Goal: Task Accomplishment & Management: Manage account settings

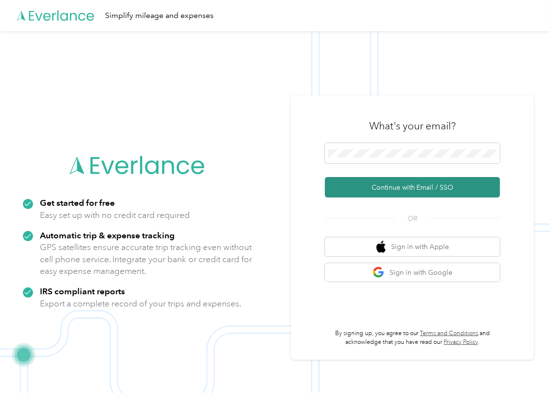
drag, startPoint x: 353, startPoint y: 187, endPoint x: 71, endPoint y: 226, distance: 285.1
click at [353, 187] on button "Continue with Email / SSO" at bounding box center [412, 187] width 175 height 20
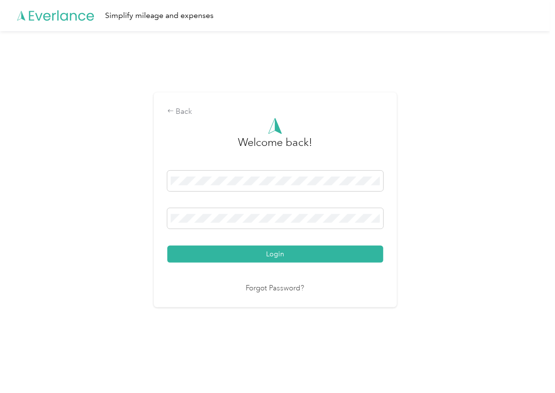
click at [204, 256] on button "Login" at bounding box center [275, 254] width 216 height 17
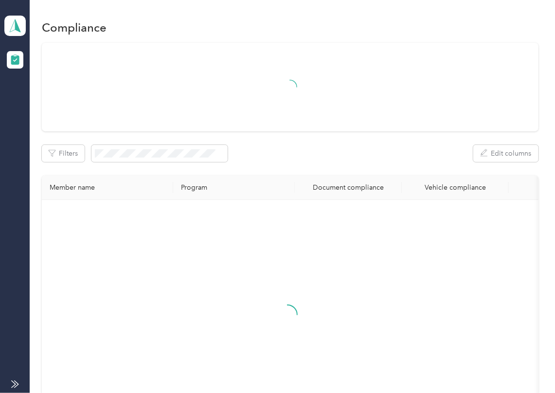
click at [310, 150] on div "Filters Edit columns" at bounding box center [290, 153] width 497 height 17
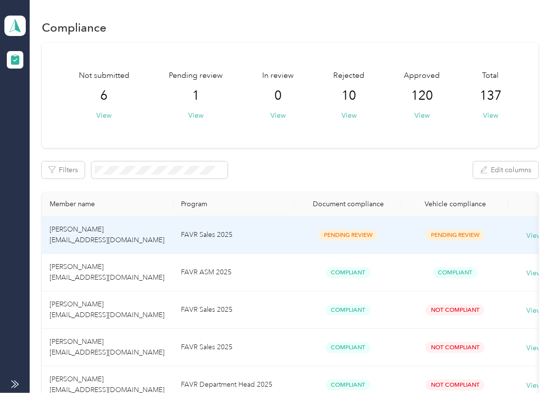
click at [220, 230] on td "FAVR Sales 2025" at bounding box center [234, 235] width 122 height 37
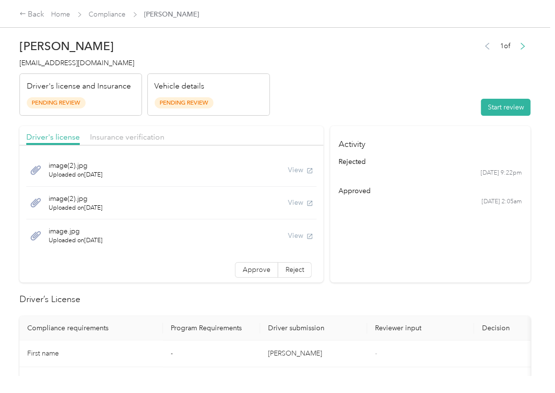
click at [431, 256] on section "Activity rejected [DATE] 9:22pm approved [DATE] 2:05am" at bounding box center [431, 204] width 201 height 157
click at [495, 101] on button "Start review" at bounding box center [506, 107] width 50 height 17
click at [439, 90] on header "[PERSON_NAME] [PERSON_NAME][EMAIL_ADDRESS][DOMAIN_NAME] Driver's license and In…" at bounding box center [275, 75] width 512 height 82
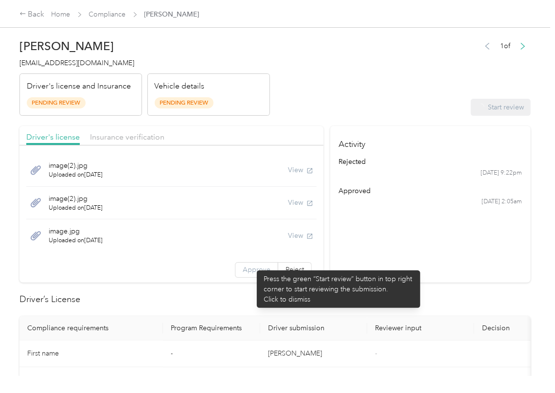
click at [252, 266] on span "Approve" at bounding box center [257, 270] width 28 height 8
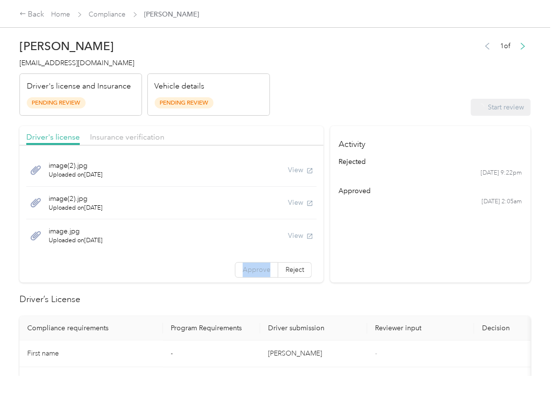
click at [252, 266] on span "Approve" at bounding box center [257, 270] width 28 height 8
click at [252, 267] on span "Approve" at bounding box center [257, 270] width 28 height 8
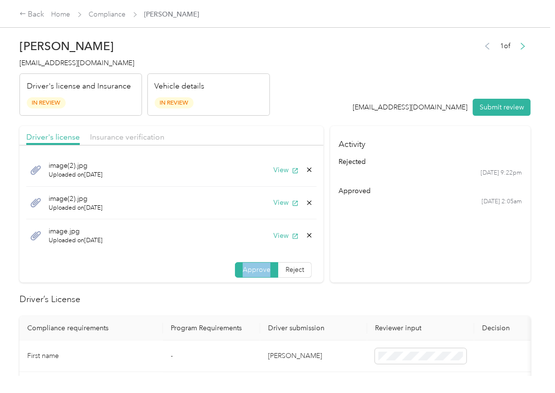
click at [252, 267] on span "Approve" at bounding box center [257, 270] width 28 height 8
click at [274, 167] on button "View" at bounding box center [286, 170] width 25 height 10
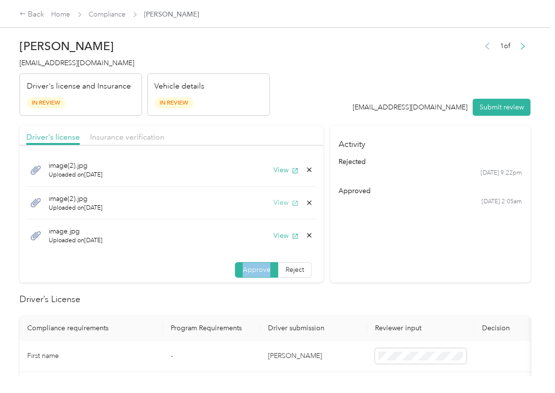
click at [274, 205] on button "View" at bounding box center [286, 203] width 25 height 10
click at [274, 239] on button "View" at bounding box center [286, 236] width 25 height 10
click at [217, 134] on div "Driver's license Insurance verification" at bounding box center [171, 135] width 304 height 19
click at [137, 136] on span "Insurance verification" at bounding box center [127, 136] width 74 height 9
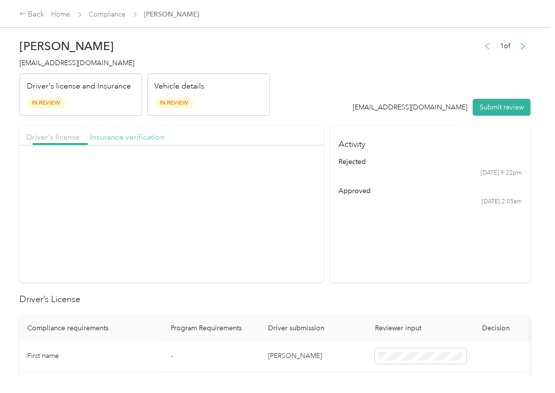
click at [137, 136] on span "Insurance verification" at bounding box center [127, 136] width 74 height 9
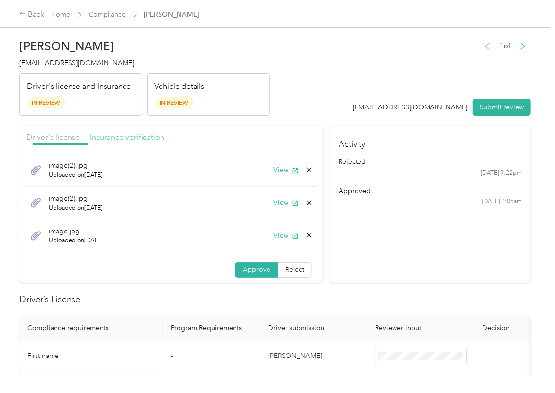
click at [137, 136] on span "Insurance verification" at bounding box center [127, 136] width 74 height 9
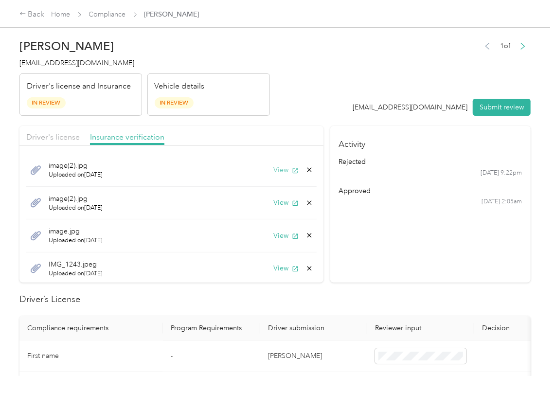
click at [276, 173] on button "View" at bounding box center [286, 170] width 25 height 10
click at [274, 205] on button "View" at bounding box center [286, 203] width 25 height 10
click at [274, 233] on button "View" at bounding box center [286, 236] width 25 height 10
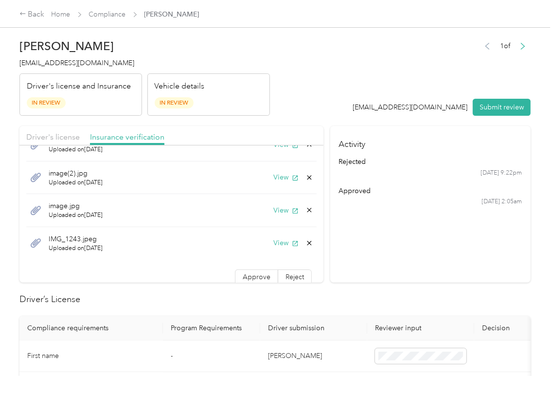
scroll to position [35, 0]
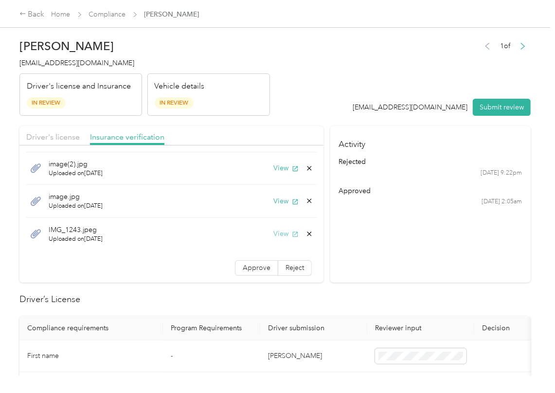
click at [274, 234] on button "View" at bounding box center [286, 234] width 25 height 10
click at [243, 265] on span "Approve" at bounding box center [257, 268] width 28 height 8
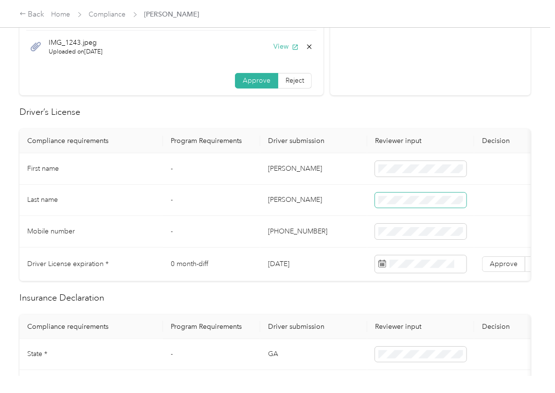
scroll to position [195, 0]
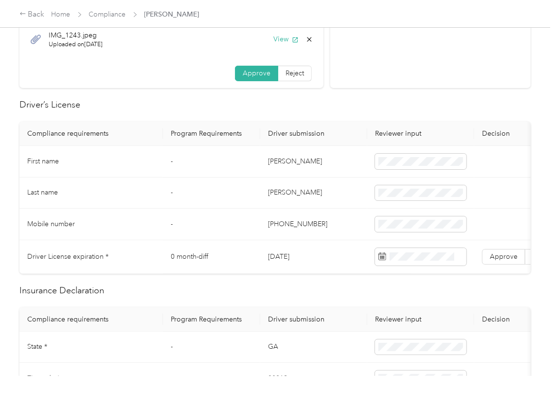
click at [277, 249] on td "[DATE]" at bounding box center [313, 257] width 107 height 34
copy td "[DATE]"
click at [339, 109] on h2 "Driver’s License" at bounding box center [275, 104] width 512 height 13
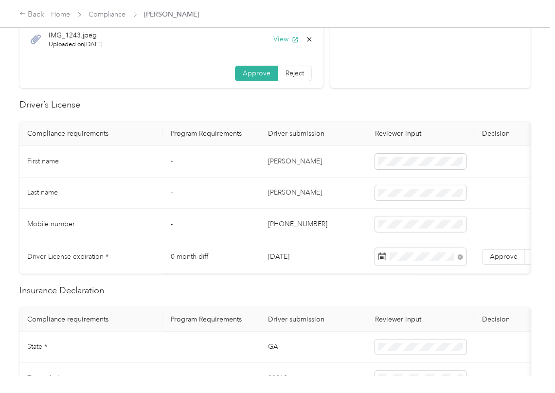
click at [500, 248] on td "Approve Reject" at bounding box center [526, 257] width 102 height 34
click at [502, 250] on label "Approve" at bounding box center [503, 257] width 43 height 16
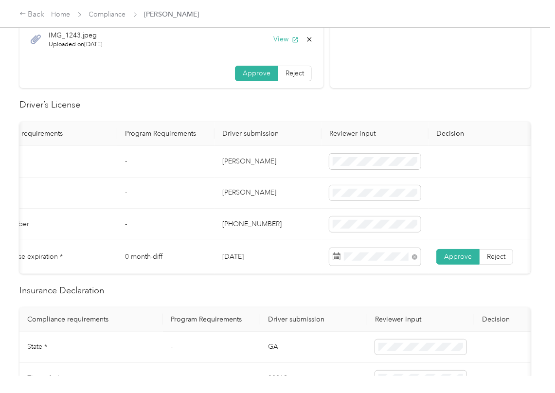
click at [218, 160] on td "[PERSON_NAME]" at bounding box center [268, 162] width 107 height 32
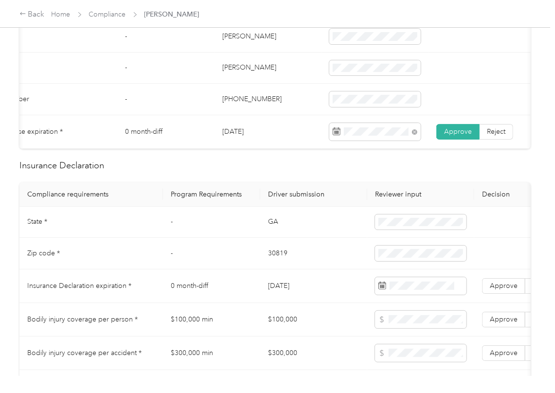
scroll to position [324, 0]
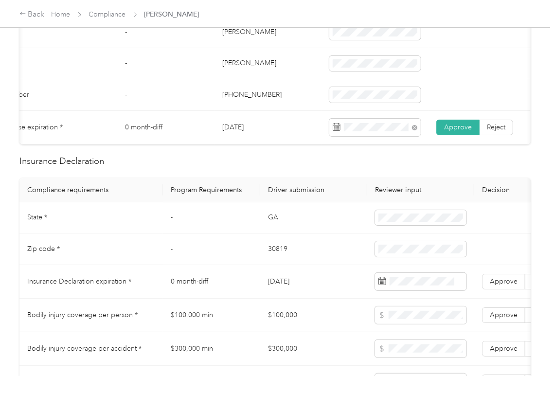
click at [275, 228] on td "GA" at bounding box center [313, 219] width 107 height 32
copy td "GA"
click at [396, 222] on span at bounding box center [421, 218] width 92 height 16
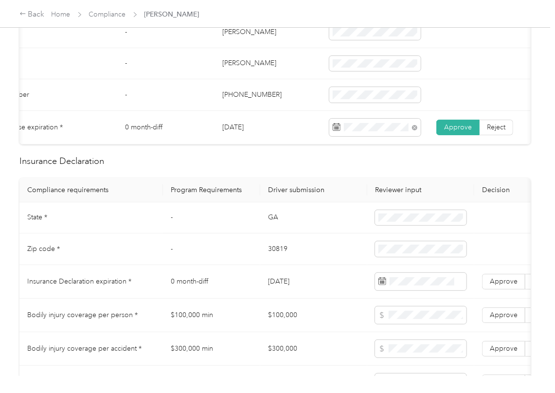
click at [275, 258] on td "30819" at bounding box center [313, 250] width 107 height 32
copy td "30819"
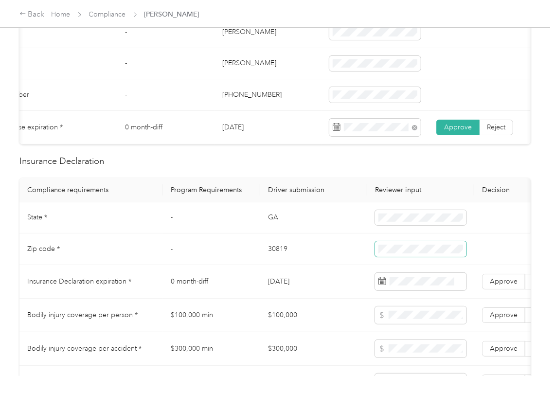
click at [422, 257] on span at bounding box center [421, 249] width 92 height 16
click at [471, 256] on td at bounding box center [421, 250] width 107 height 32
drag, startPoint x: 22, startPoint y: 173, endPoint x: 85, endPoint y: 198, distance: 66.9
click at [27, 168] on h2 "Insurance Declaration" at bounding box center [275, 161] width 512 height 13
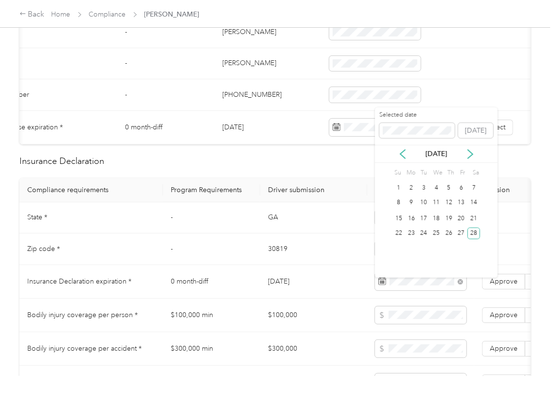
drag, startPoint x: 98, startPoint y: 212, endPoint x: 126, endPoint y: 226, distance: 30.9
click at [98, 213] on table "Compliance requirements Program Requirements Driver submission Reviewer input D…" at bounding box center [362, 315] width 686 height 275
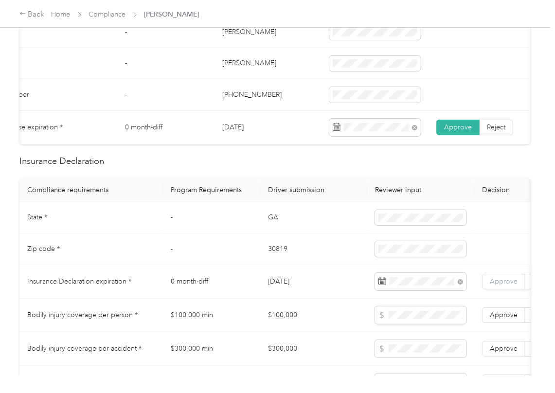
click at [498, 286] on span "Approve" at bounding box center [504, 281] width 28 height 8
click at [366, 292] on td "[DATE]" at bounding box center [313, 282] width 107 height 34
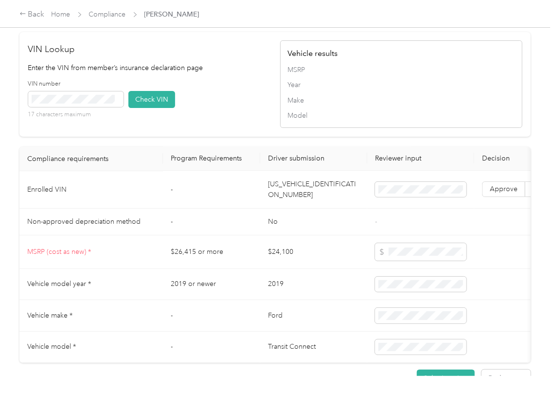
scroll to position [519, 0]
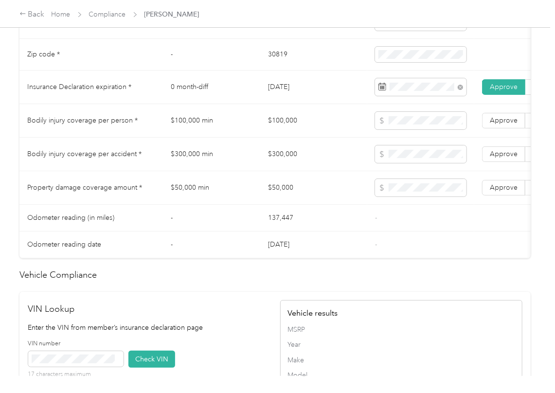
click at [311, 199] on td "$50,000" at bounding box center [313, 188] width 107 height 34
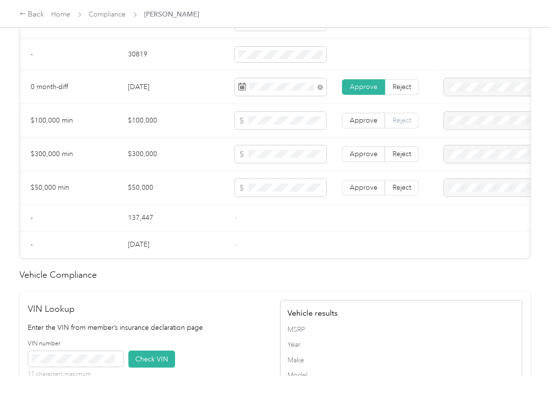
click at [407, 125] on span "Reject" at bounding box center [402, 120] width 18 height 8
drag, startPoint x: 406, startPoint y: 166, endPoint x: 407, endPoint y: 174, distance: 8.4
click at [407, 158] on span "Reject" at bounding box center [402, 154] width 18 height 8
click at [407, 192] on span "Reject" at bounding box center [402, 188] width 18 height 8
click at [459, 157] on span "Bodily Injury per person is missing from uploaded Insurance Policy doc" at bounding box center [489, 161] width 81 height 29
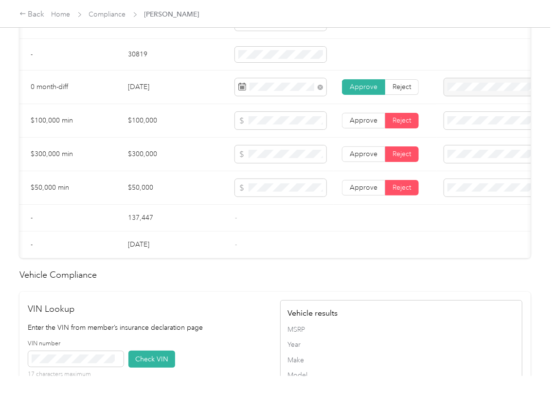
click at [466, 191] on span "Bodily Injury per accident is missing from uploaded Insurance Policy doc" at bounding box center [491, 194] width 85 height 29
click at [460, 223] on span "Property damage coverage is missing from uploaded Insurance Policy doc" at bounding box center [494, 228] width 91 height 29
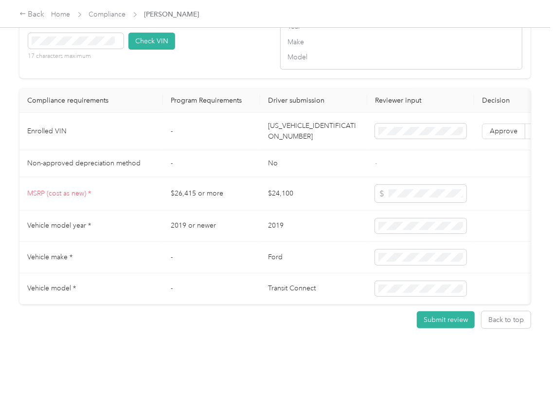
scroll to position [844, 0]
click at [324, 146] on td "[US_VEHICLE_IDENTIFICATION_NUMBER]" at bounding box center [313, 131] width 107 height 37
copy td "[US_VEHICLE_IDENTIFICATION_NUMBER]"
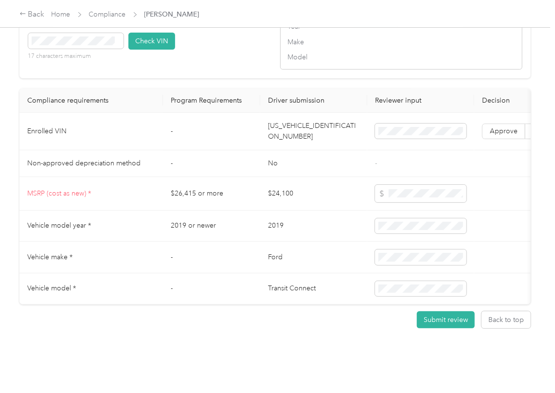
click at [323, 143] on td "[US_VEHICLE_IDENTIFICATION_NUMBER]" at bounding box center [313, 131] width 107 height 37
copy td "[US_VEHICLE_IDENTIFICATION_NUMBER]"
click at [150, 50] on button "Check VIN" at bounding box center [152, 41] width 47 height 17
click at [504, 135] on span "Approve" at bounding box center [504, 131] width 28 height 8
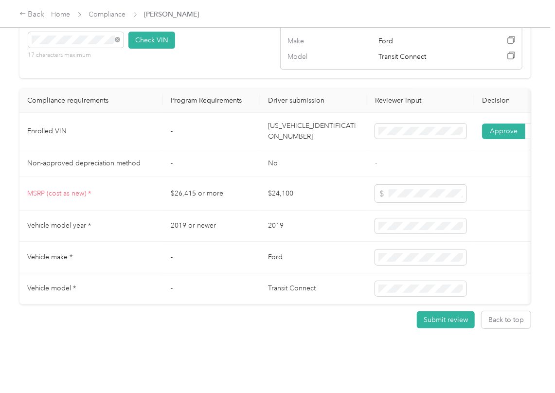
scroll to position [879, 0]
click at [203, 177] on td "$26,415 or more" at bounding box center [211, 194] width 97 height 34
click at [180, 150] on td "-" at bounding box center [211, 163] width 97 height 27
click at [172, 211] on td "2019 or newer" at bounding box center [211, 227] width 97 height 32
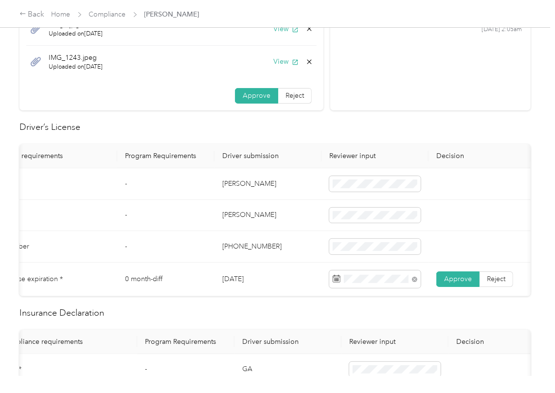
scroll to position [0, 0]
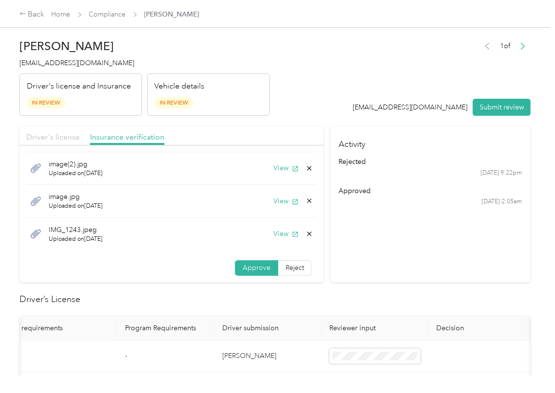
click at [58, 137] on span "Driver's license" at bounding box center [53, 136] width 54 height 9
click at [274, 170] on button "View" at bounding box center [286, 168] width 25 height 10
click at [274, 196] on div "View" at bounding box center [294, 201] width 40 height 10
click at [277, 202] on button "View" at bounding box center [286, 201] width 25 height 10
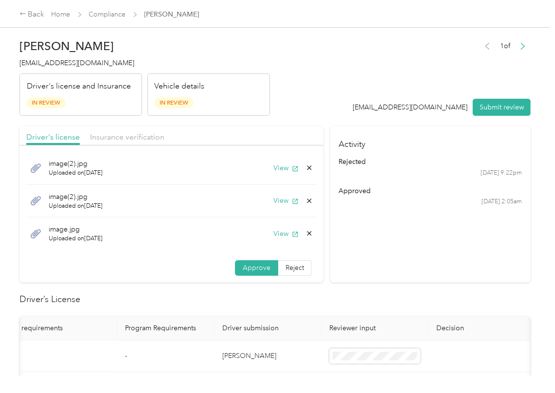
click at [306, 201] on icon at bounding box center [310, 201] width 8 height 8
click at [277, 208] on button "Yes" at bounding box center [272, 209] width 19 height 16
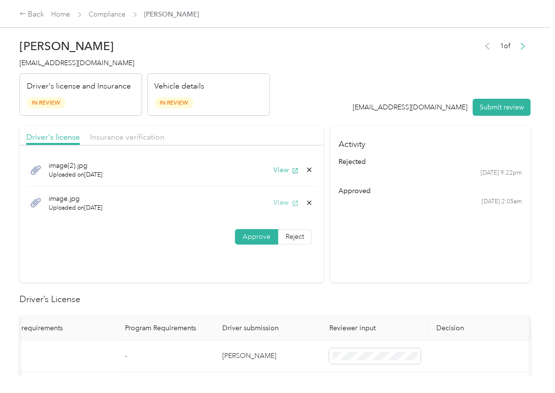
click at [277, 202] on button "View" at bounding box center [286, 203] width 25 height 10
click at [306, 200] on icon at bounding box center [310, 203] width 8 height 8
click at [287, 210] on button "Yes" at bounding box center [282, 211] width 19 height 16
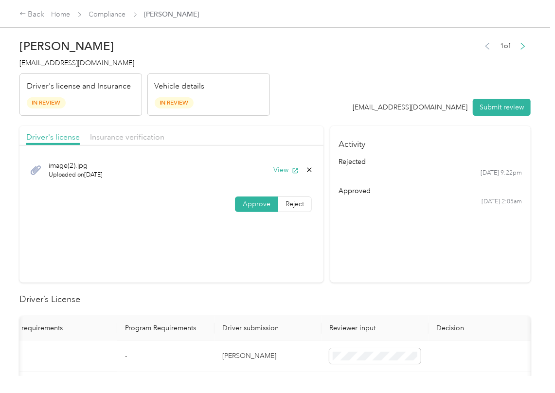
click at [114, 144] on div "Driver's license Insurance verification" at bounding box center [171, 135] width 304 height 19
click at [121, 140] on span "Insurance verification" at bounding box center [127, 136] width 74 height 9
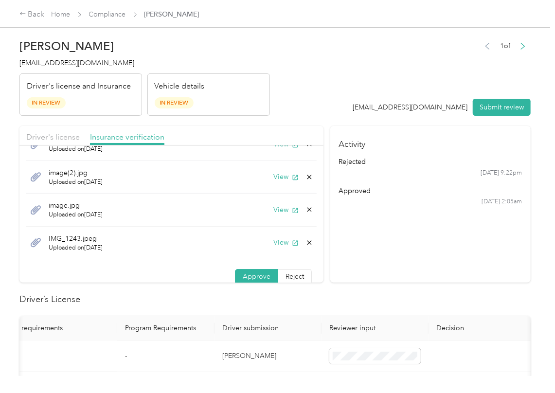
scroll to position [29, 0]
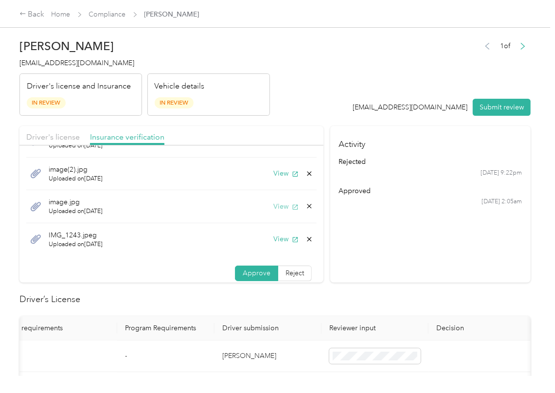
click at [274, 209] on button "View" at bounding box center [286, 207] width 25 height 10
click at [274, 240] on button "View" at bounding box center [286, 239] width 25 height 10
click at [445, 222] on section "Activity rejected [DATE] 9:22pm approved [DATE] 2:05am" at bounding box center [431, 204] width 201 height 157
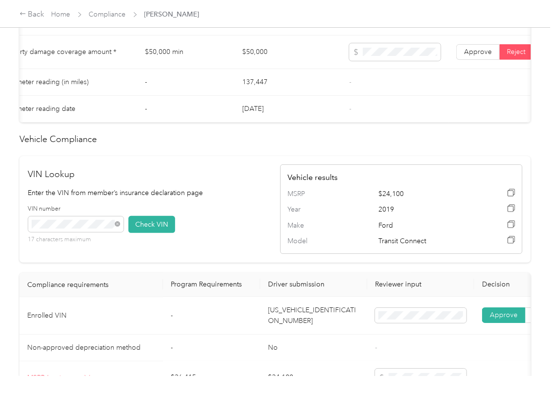
scroll to position [584, 0]
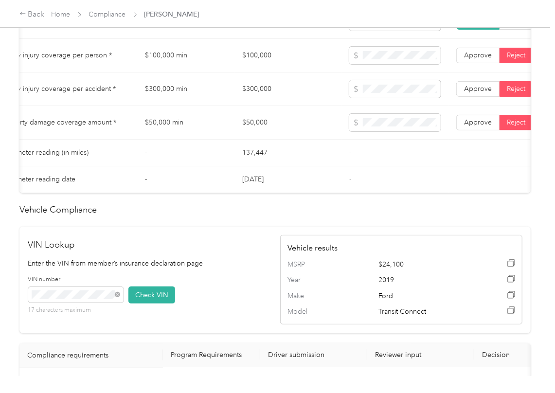
click at [264, 71] on td "$100,000" at bounding box center [288, 56] width 107 height 34
copy td "$100,000"
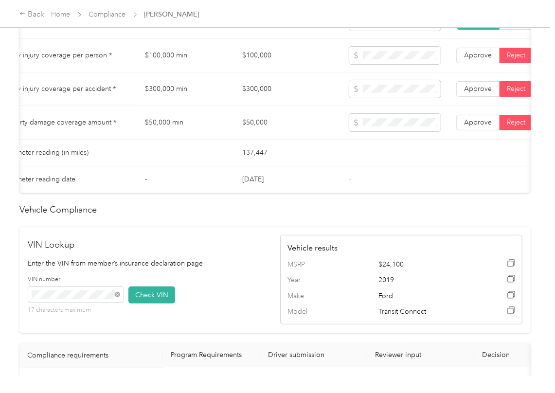
click at [269, 100] on td "$300,000" at bounding box center [288, 90] width 107 height 34
click at [248, 131] on td "$50,000" at bounding box center [288, 123] width 107 height 34
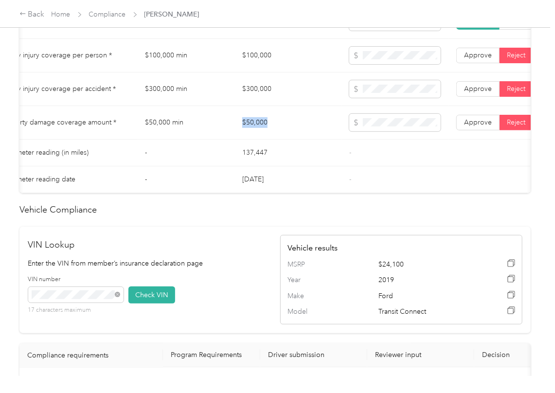
click at [248, 131] on td "$50,000" at bounding box center [288, 123] width 107 height 34
copy td "$50,000"
drag, startPoint x: 485, startPoint y: 136, endPoint x: 485, endPoint y: 122, distance: 14.6
click at [485, 127] on span "Approve" at bounding box center [478, 122] width 28 height 8
click at [479, 93] on span "Approve" at bounding box center [478, 89] width 28 height 8
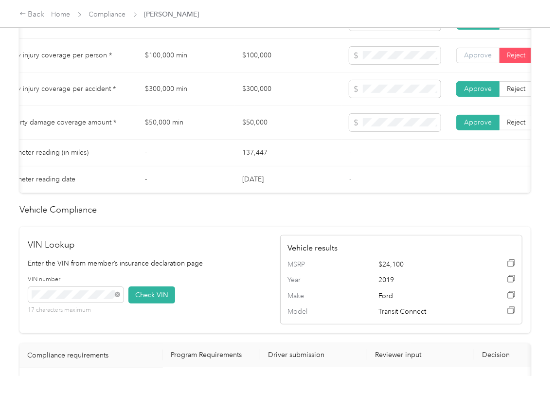
click at [481, 59] on span "Approve" at bounding box center [478, 55] width 28 height 8
click at [254, 99] on td "$300,000" at bounding box center [288, 90] width 107 height 34
click at [254, 98] on td "$300,000" at bounding box center [288, 90] width 107 height 34
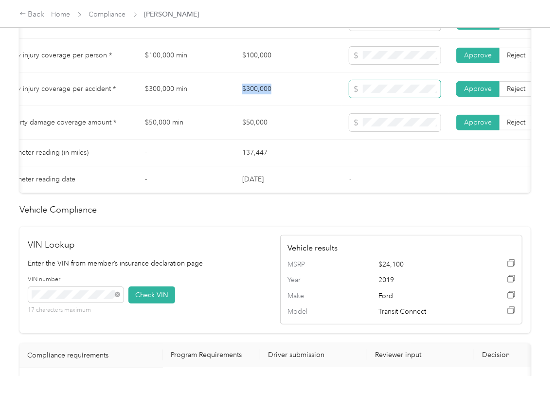
copy td "$300,000"
click at [400, 98] on span at bounding box center [396, 89] width 92 height 18
click at [328, 140] on td "$50,000" at bounding box center [288, 123] width 107 height 34
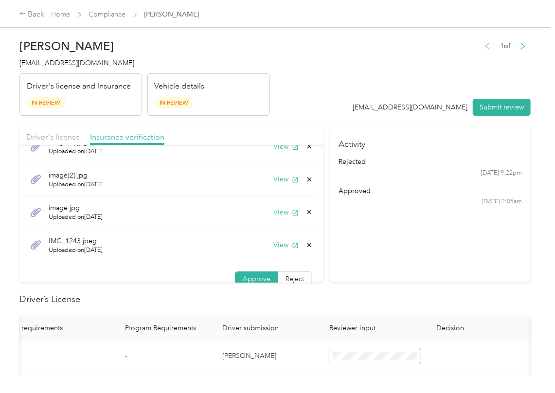
scroll to position [0, 0]
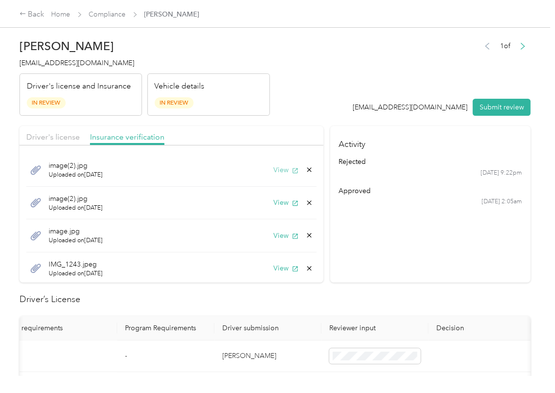
click at [275, 173] on button "View" at bounding box center [286, 170] width 25 height 10
click at [307, 170] on icon at bounding box center [309, 170] width 4 height 4
click at [272, 178] on button "Yes" at bounding box center [272, 178] width 19 height 16
click at [293, 173] on icon "button" at bounding box center [295, 170] width 5 height 5
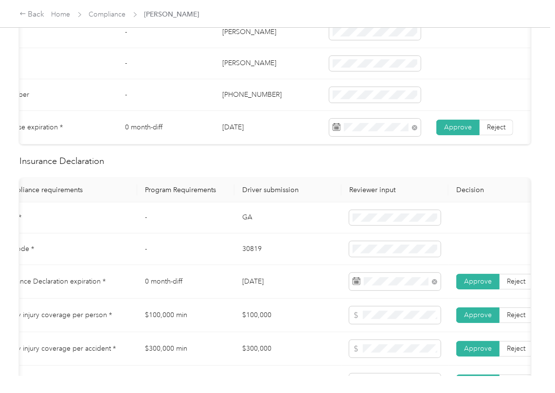
scroll to position [65, 0]
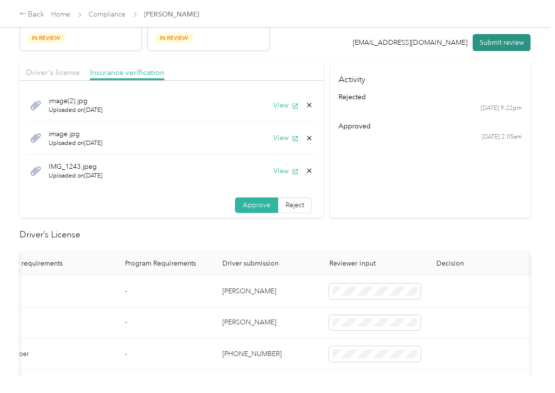
click at [490, 47] on button "Submit review" at bounding box center [502, 42] width 58 height 17
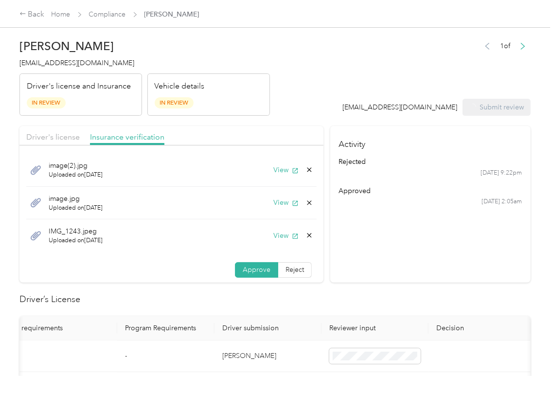
click at [63, 64] on span "[EMAIL_ADDRESS][DOMAIN_NAME]" at bounding box center [76, 63] width 115 height 8
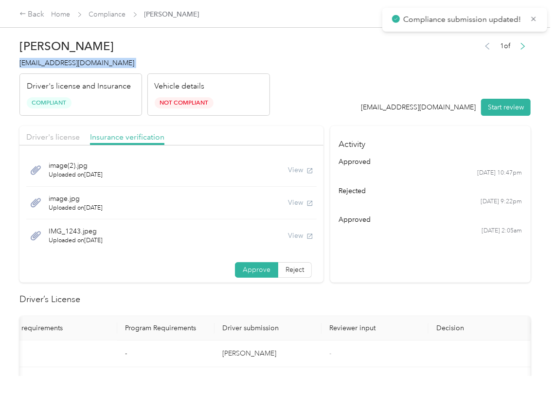
click at [63, 64] on span "[EMAIL_ADDRESS][DOMAIN_NAME]" at bounding box center [76, 63] width 115 height 8
copy span "[EMAIL_ADDRESS][DOMAIN_NAME]"
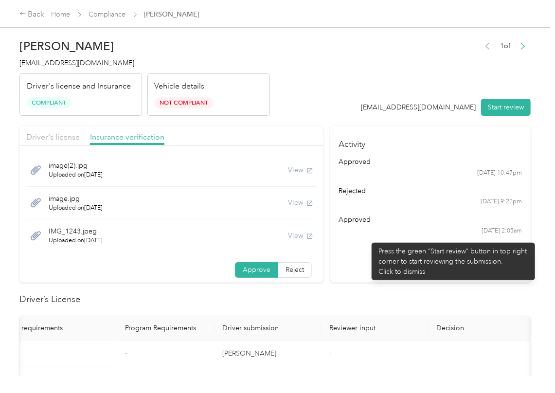
click at [374, 241] on section "Activity approved [DATE] 10:47pm rejected [DATE] 9:22pm approved [DATE] 2:05am" at bounding box center [431, 204] width 201 height 157
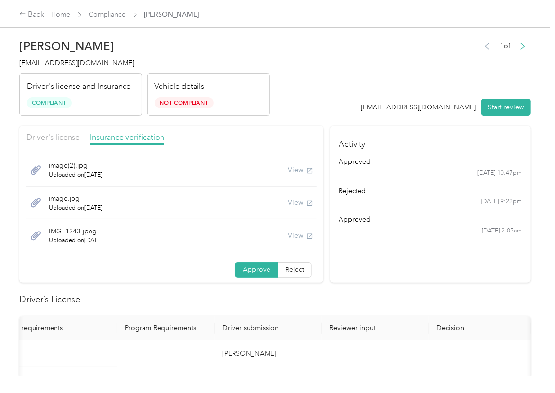
drag, startPoint x: 287, startPoint y: 98, endPoint x: 311, endPoint y: 143, distance: 51.2
click at [288, 99] on header "[PERSON_NAME] [PERSON_NAME][EMAIL_ADDRESS][DOMAIN_NAME] Driver's license and In…" at bounding box center [275, 75] width 512 height 82
click at [107, 12] on link "Compliance" at bounding box center [107, 14] width 37 height 8
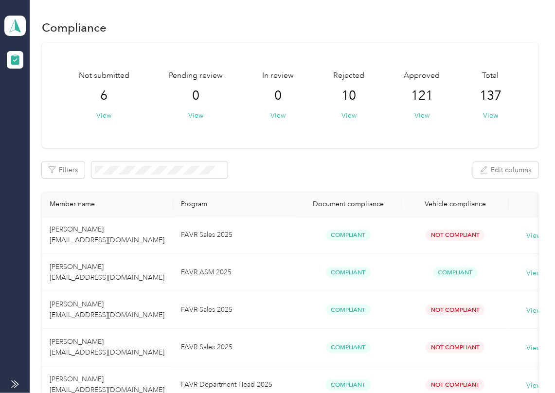
click at [20, 24] on icon at bounding box center [15, 26] width 15 height 14
click at [39, 98] on div "Log out" at bounding box center [31, 102] width 37 height 10
